Goal: Task Accomplishment & Management: Manage account settings

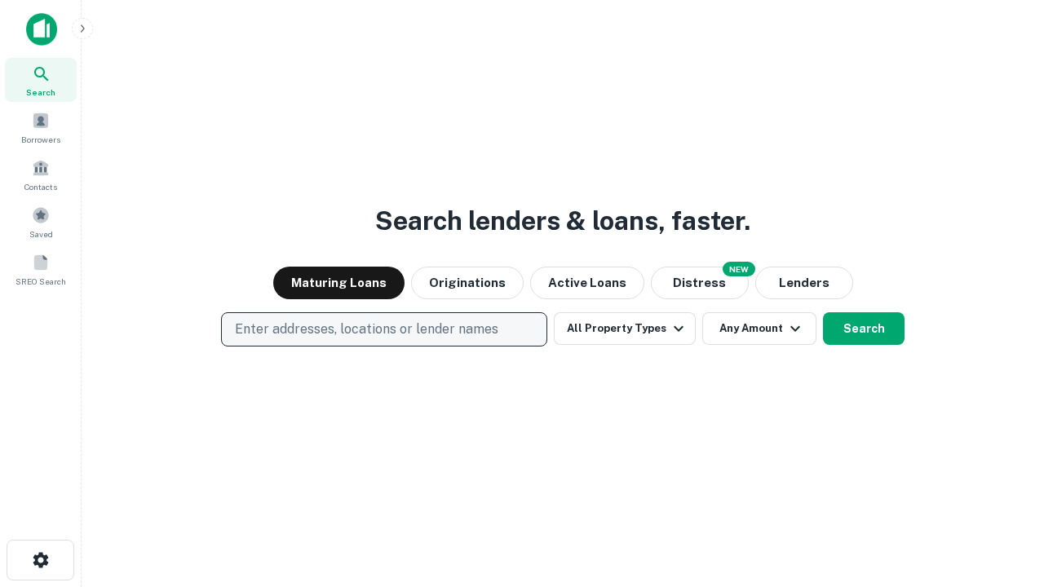
click at [383, 330] on p "Enter addresses, locations or lender names" at bounding box center [367, 330] width 264 height 20
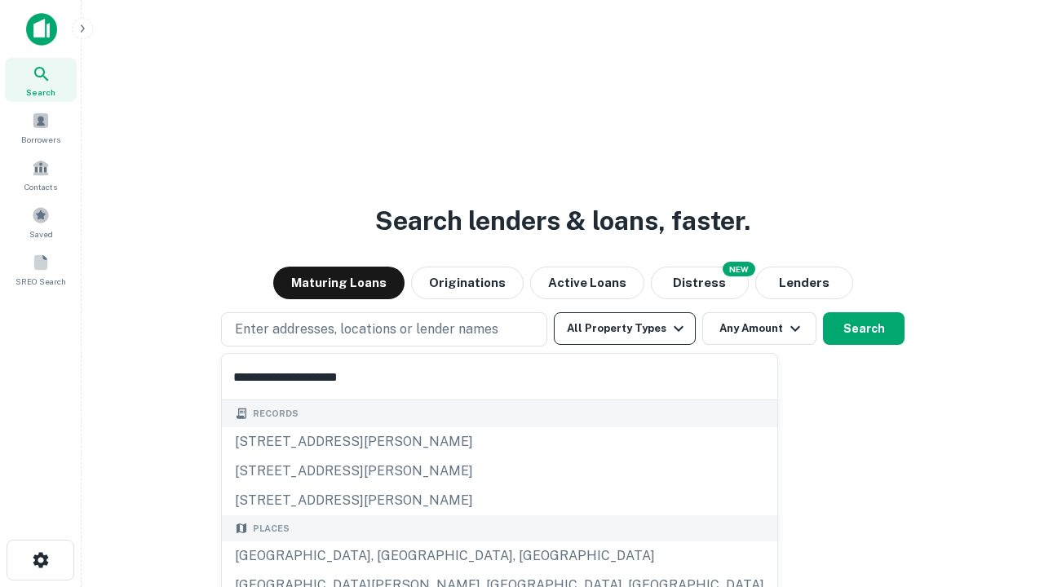
click at [390, 556] on div "Santa Monica, CA, USA" at bounding box center [500, 556] width 556 height 29
click at [625, 329] on button "All Property Types" at bounding box center [625, 328] width 142 height 33
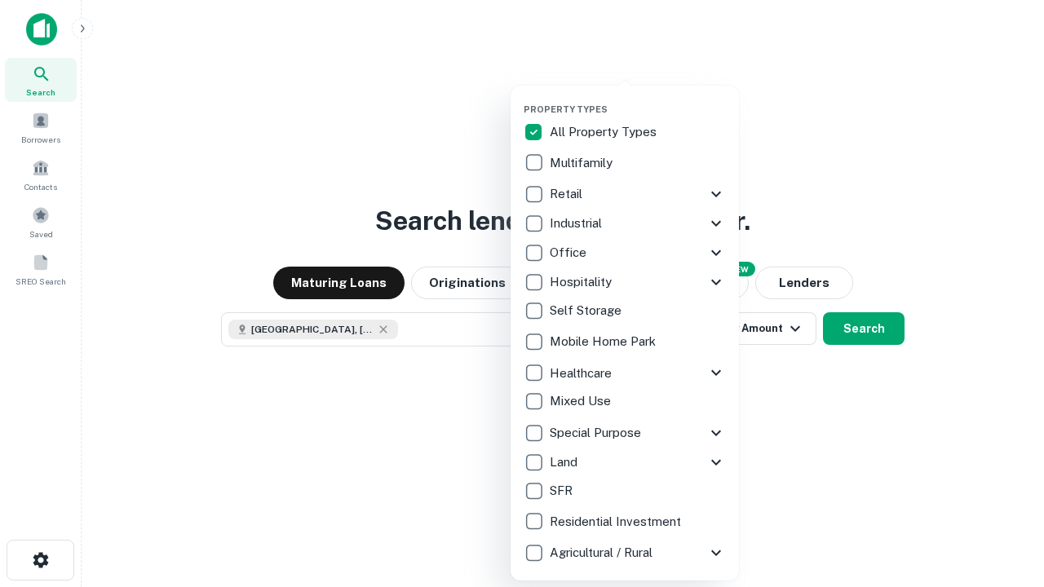
click at [638, 99] on button "button" at bounding box center [638, 99] width 228 height 1
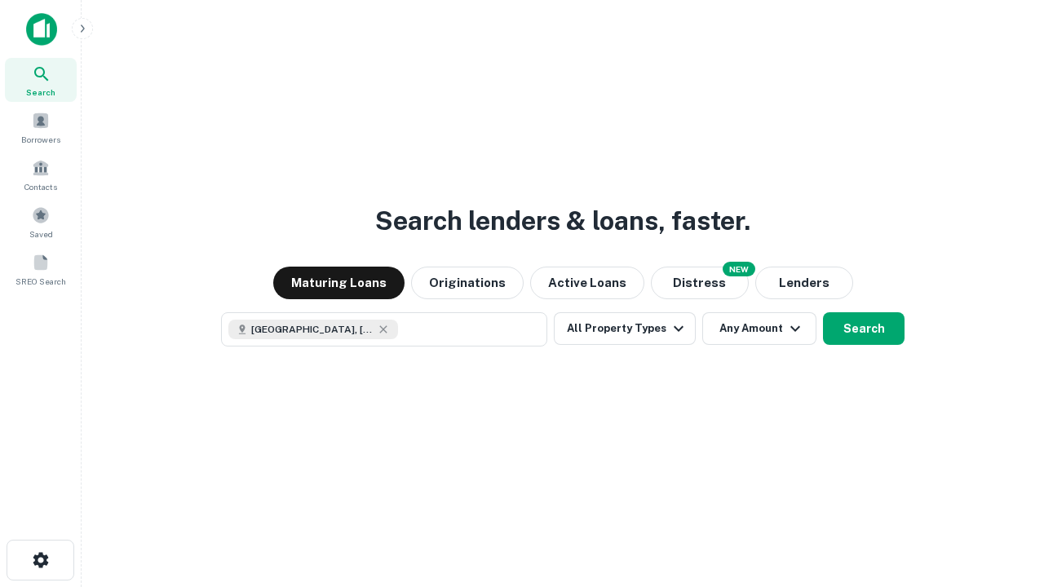
scroll to position [26, 0]
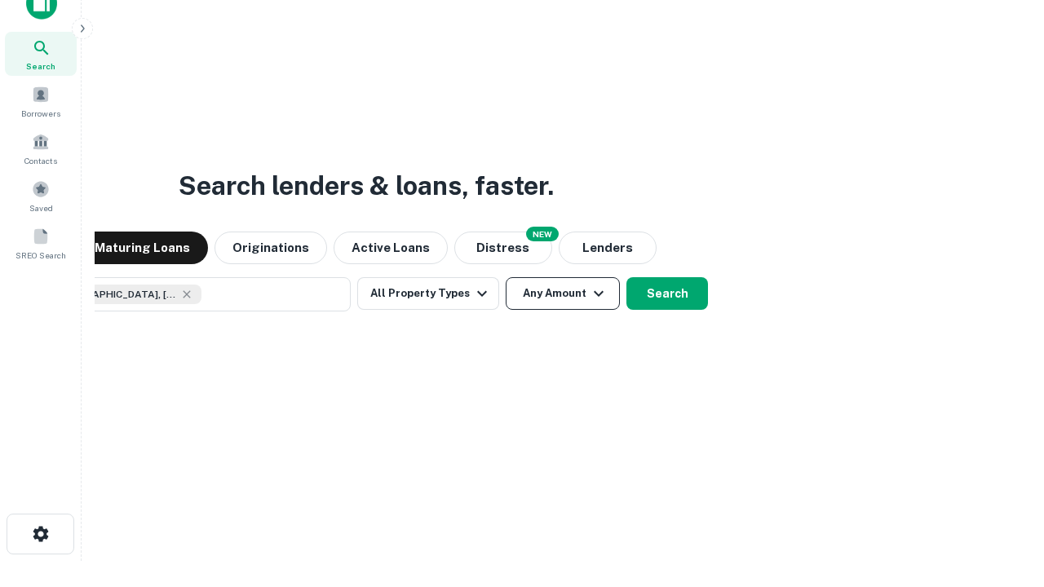
click at [506, 277] on button "Any Amount" at bounding box center [563, 293] width 114 height 33
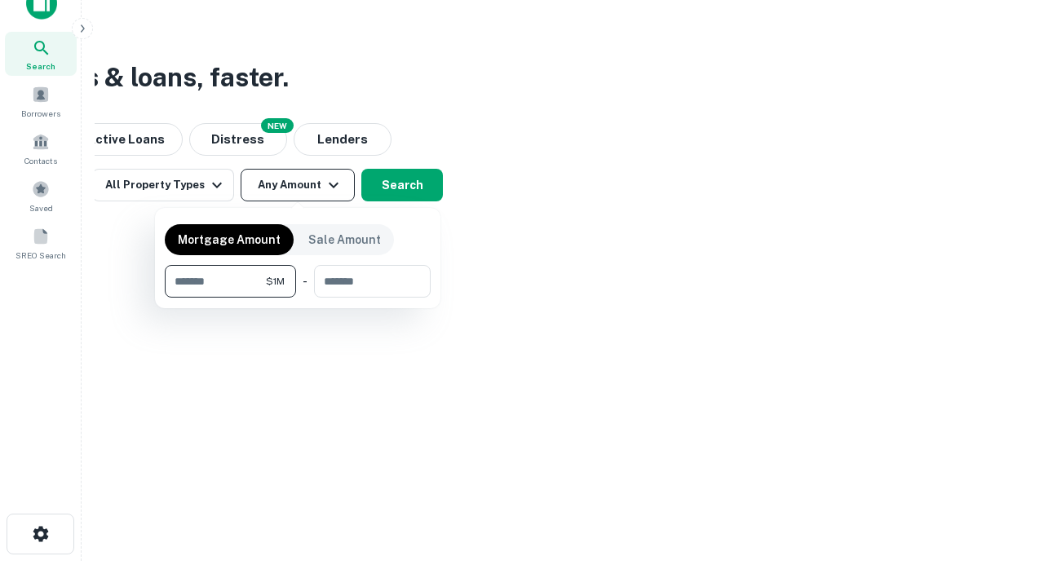
type input "*******"
click at [298, 298] on button "button" at bounding box center [298, 298] width 266 height 1
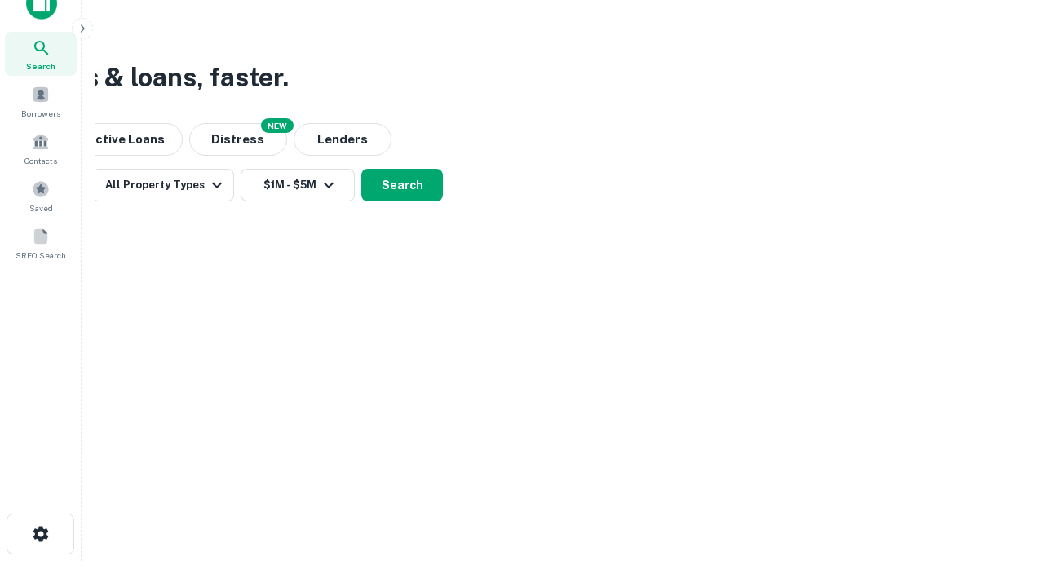
scroll to position [9, 301]
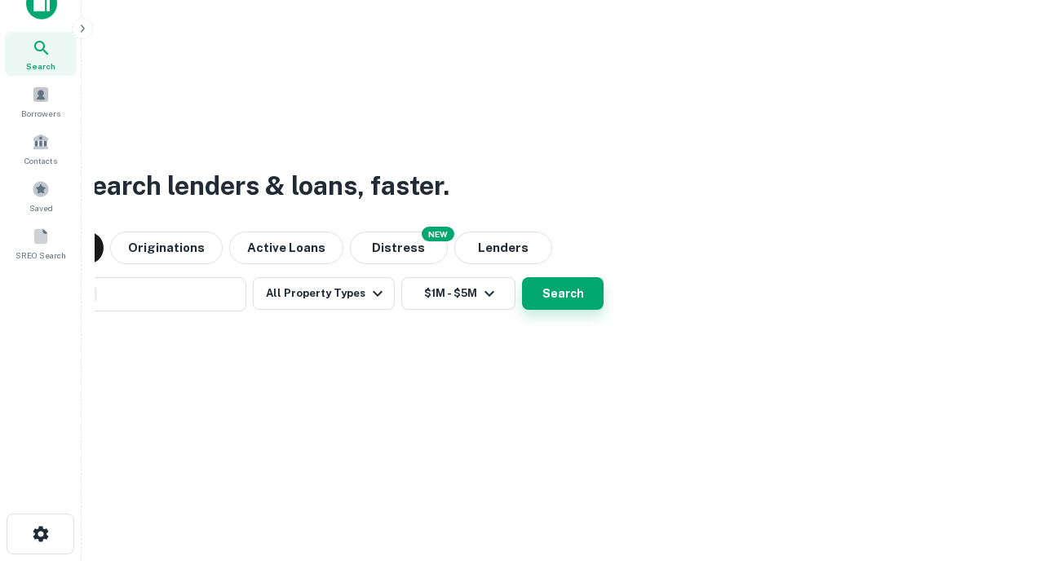
click at [522, 277] on button "Search" at bounding box center [563, 293] width 82 height 33
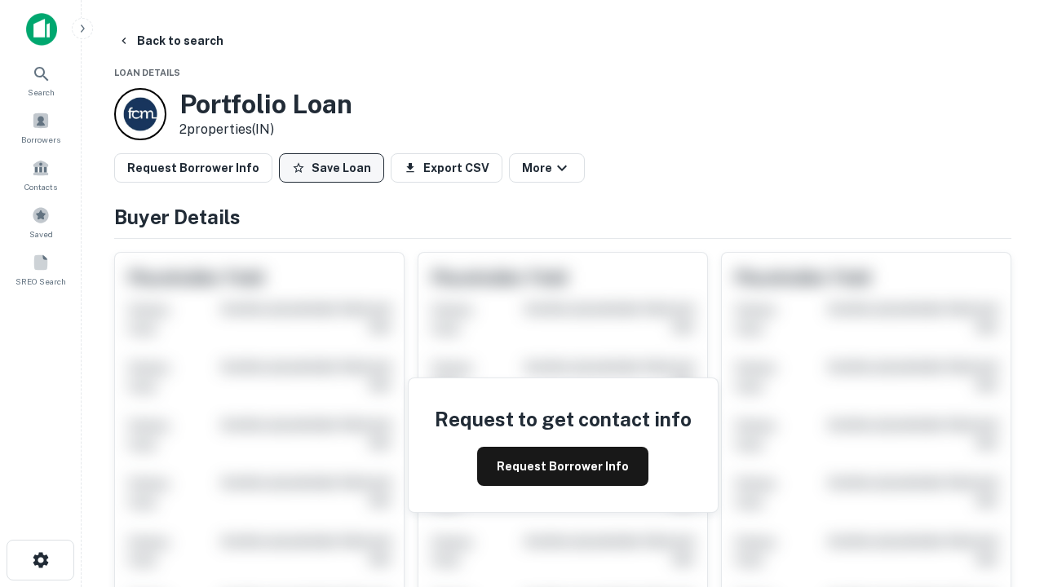
click at [331, 168] on button "Save Loan" at bounding box center [331, 167] width 105 height 29
click at [335, 168] on button "Loan Saved" at bounding box center [335, 167] width 113 height 29
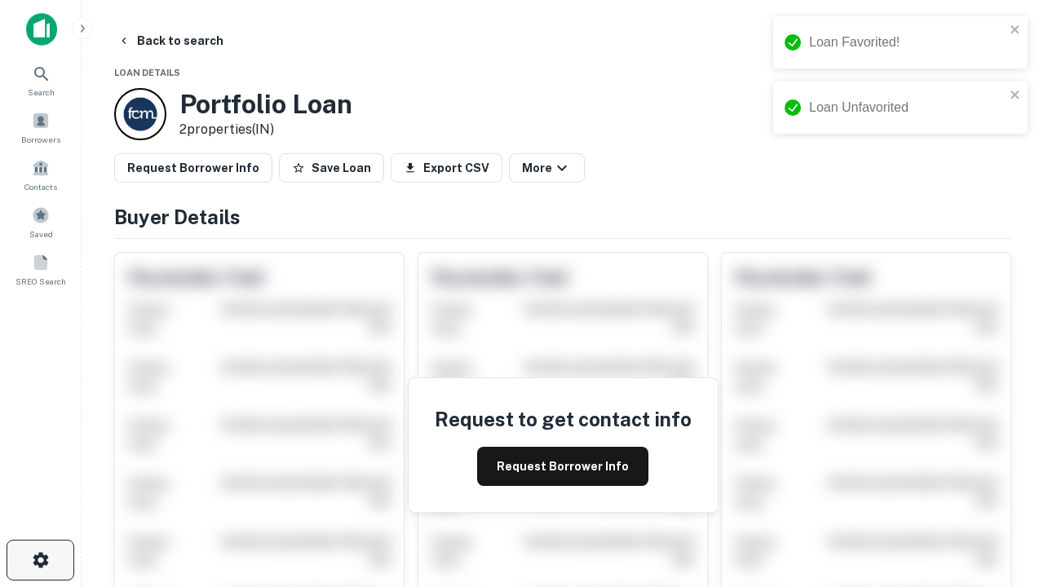
click at [40, 560] on icon "button" at bounding box center [41, 561] width 20 height 20
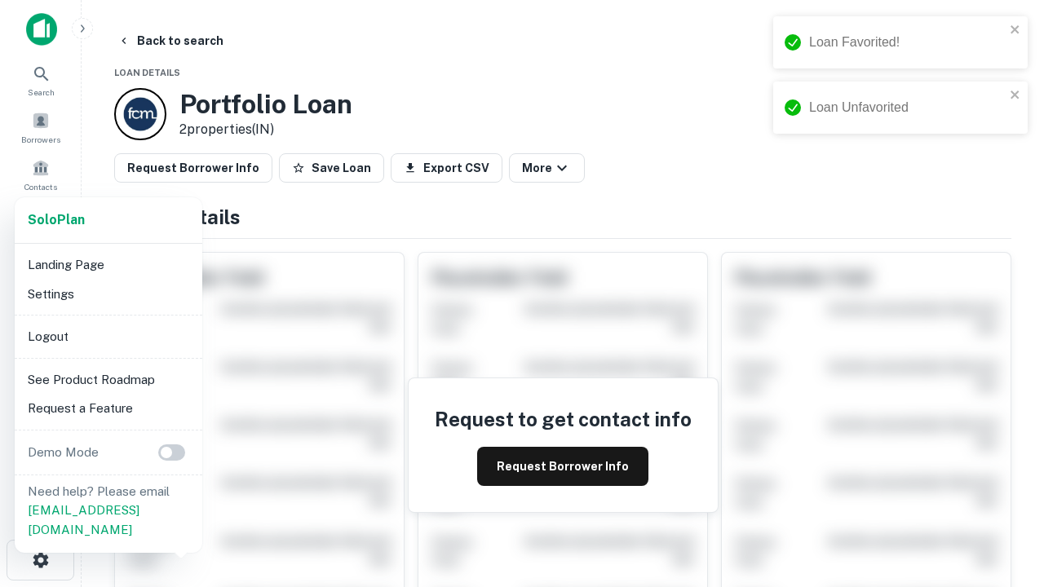
click at [108, 336] on li "Logout" at bounding box center [108, 336] width 175 height 29
